Goal: Check status: Check status

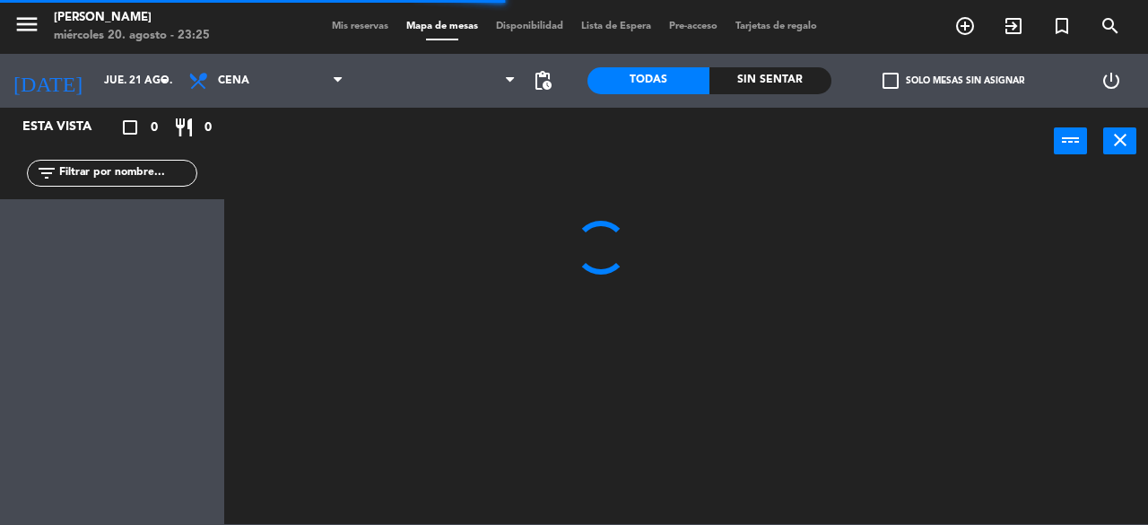
click at [352, 29] on span "Mis reservas" at bounding box center [360, 27] width 74 height 10
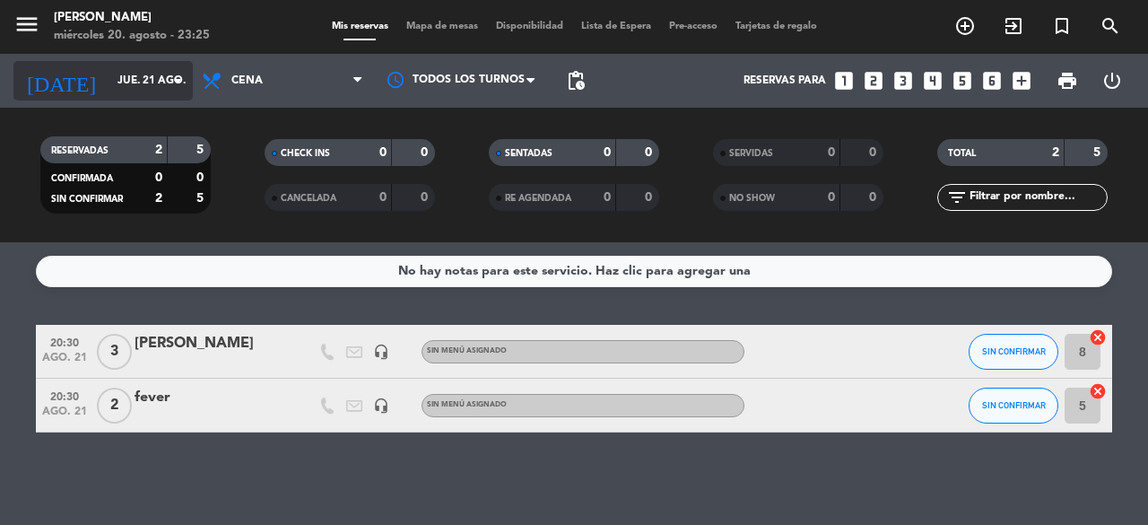
click at [139, 83] on input "jue. 21 ago." at bounding box center [180, 80] width 143 height 30
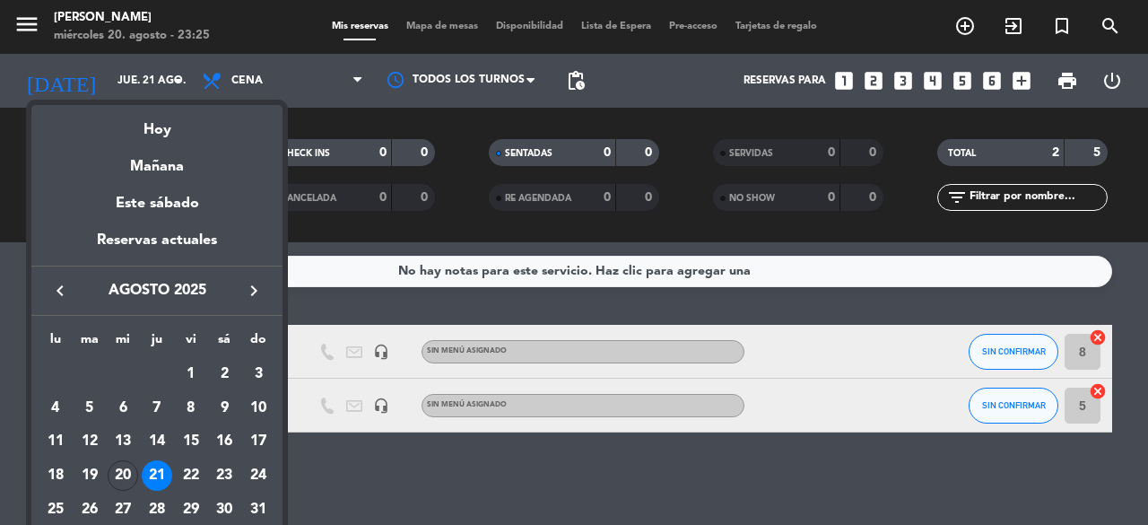
click at [193, 467] on div "22" at bounding box center [191, 475] width 30 height 30
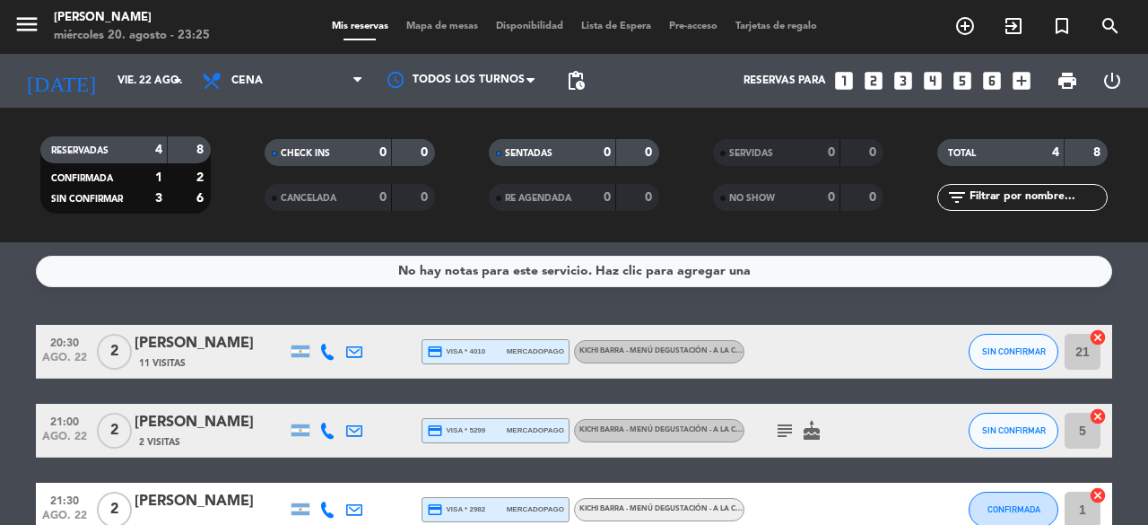
click at [785, 424] on icon "subject" at bounding box center [785, 431] width 22 height 22
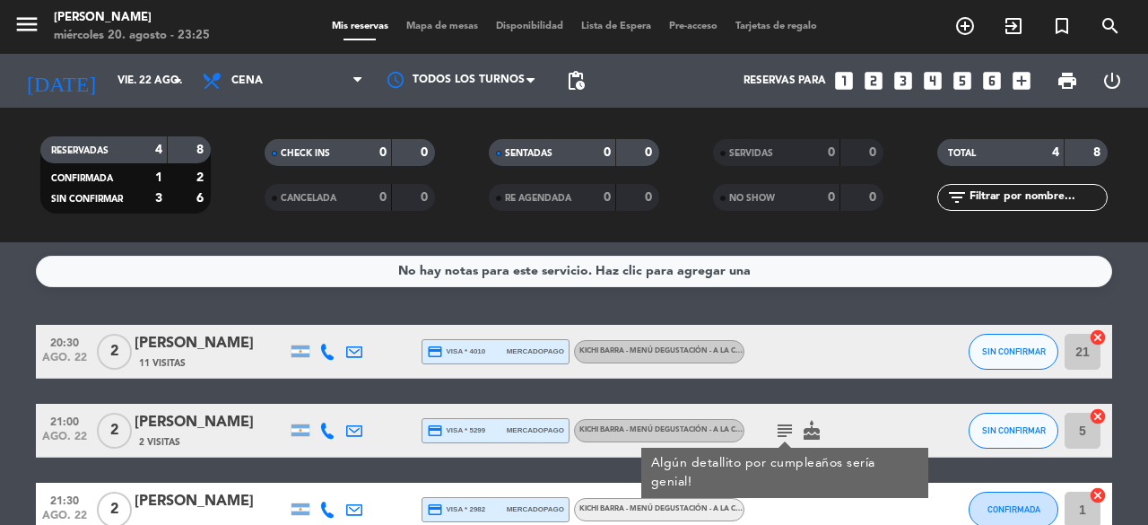
click at [1147, 399] on bookings-row "20:30 [DATE] 2 [PERSON_NAME] 11 Visitas credit_card visa * 4010 mercadopago Kic…" at bounding box center [574, 470] width 1148 height 291
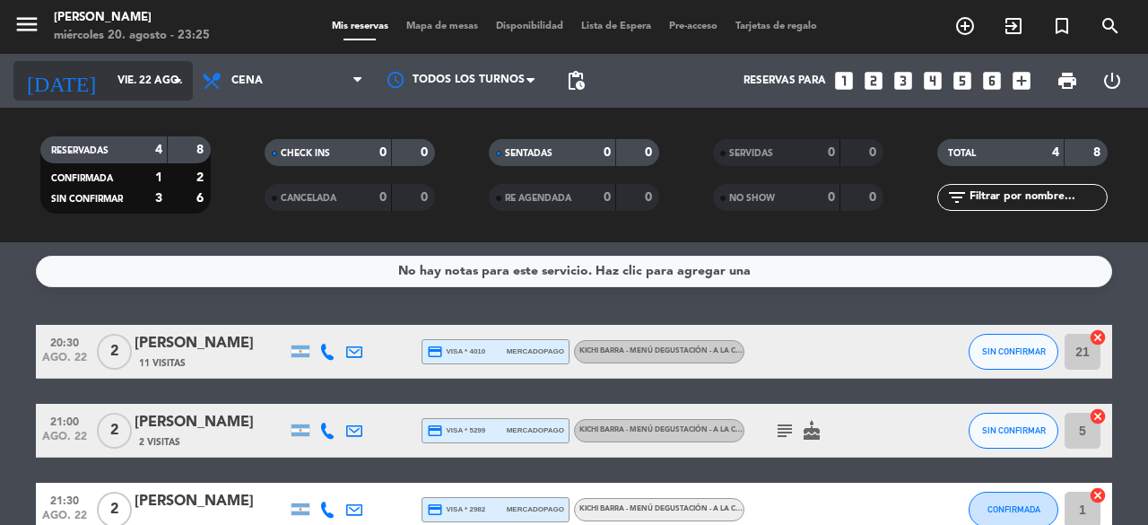
click at [142, 80] on input "vie. 22 ago." at bounding box center [180, 80] width 143 height 30
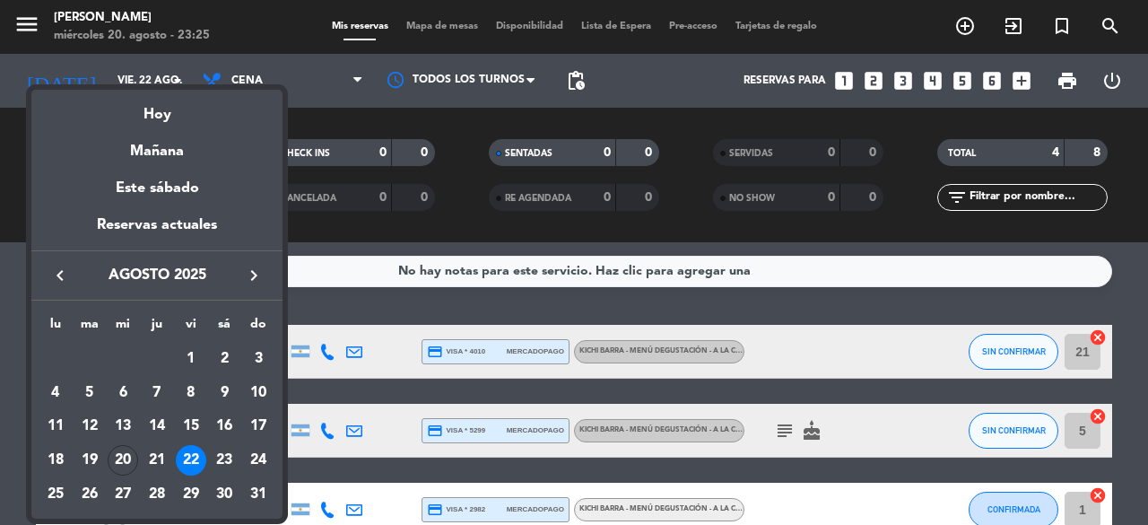
click at [227, 450] on div "23" at bounding box center [224, 460] width 30 height 30
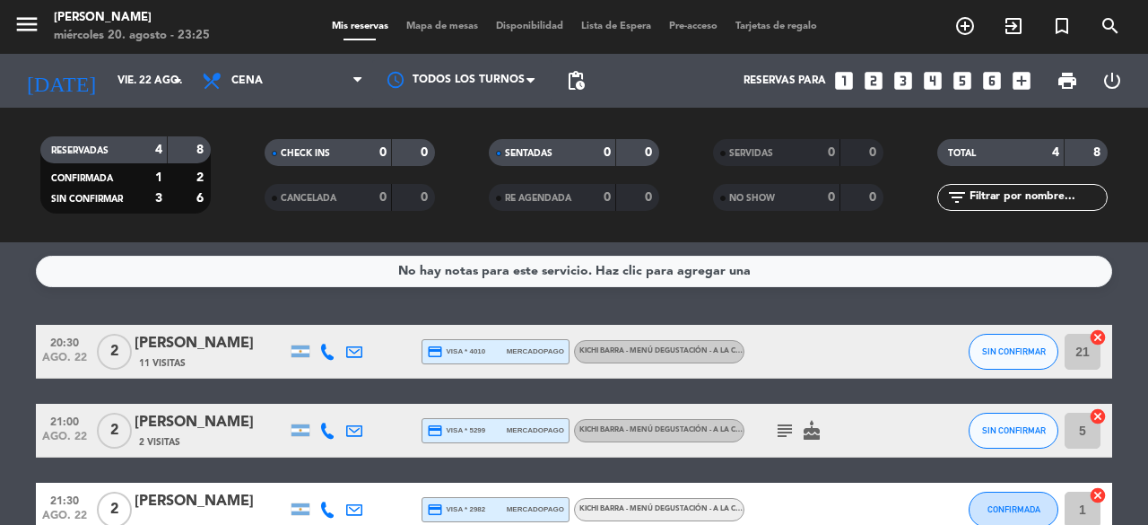
type input "sáb. 23 ago."
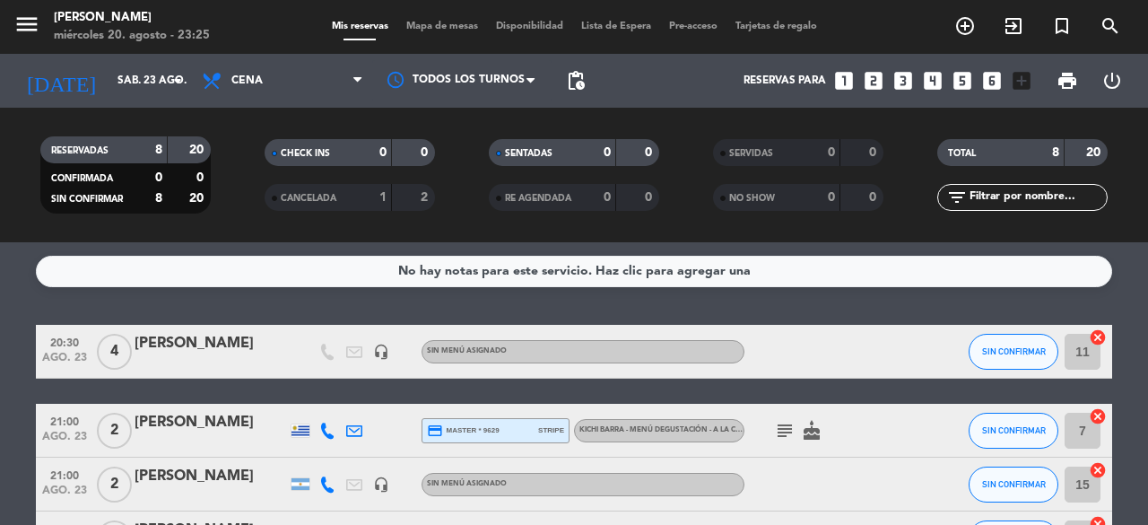
click at [1132, 290] on div "No hay notas para este servicio. Haz clic para agregar una 20:30 [DATE] 4 [PERS…" at bounding box center [574, 383] width 1148 height 283
